Goal: Transaction & Acquisition: Purchase product/service

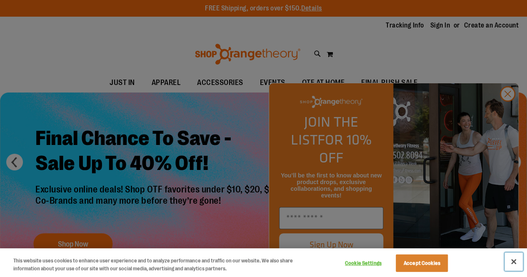
click at [513, 258] on button "Close" at bounding box center [514, 262] width 18 height 18
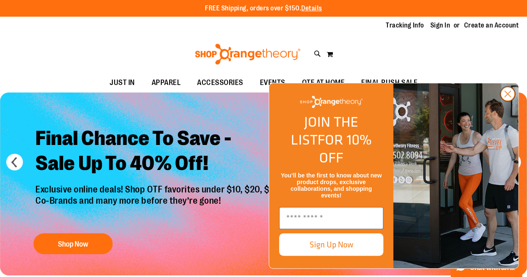
click at [507, 101] on circle "Close dialog" at bounding box center [508, 94] width 14 height 14
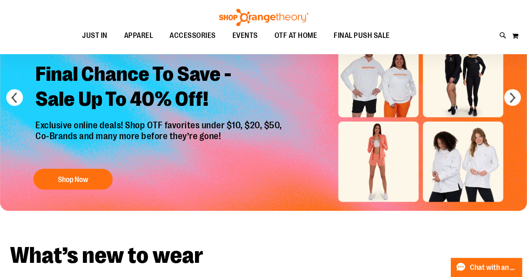
scroll to position [125, 0]
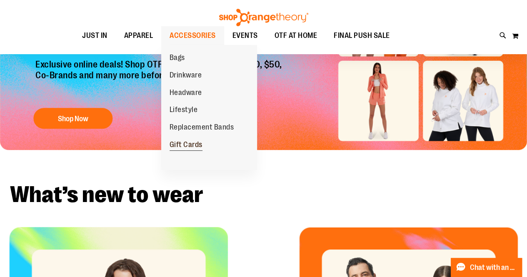
click at [192, 144] on span "Gift Cards" at bounding box center [186, 145] width 33 height 10
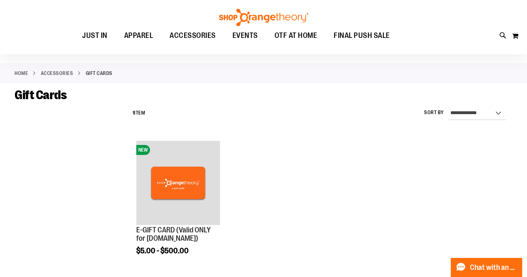
scroll to position [42, 0]
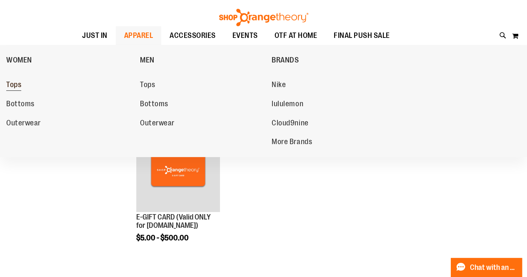
click at [17, 88] on span "Tops" at bounding box center [13, 85] width 15 height 10
